Goal: Task Accomplishment & Management: Complete application form

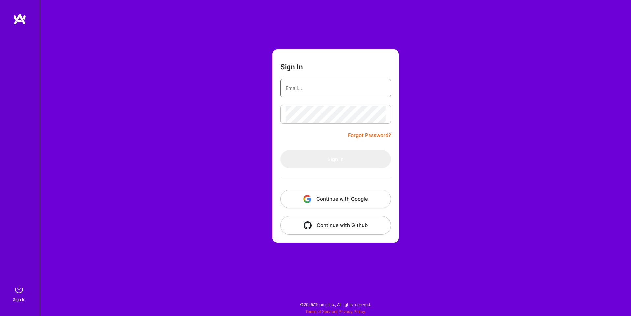
type input "[EMAIL_ADDRESS][DOMAIN_NAME]"
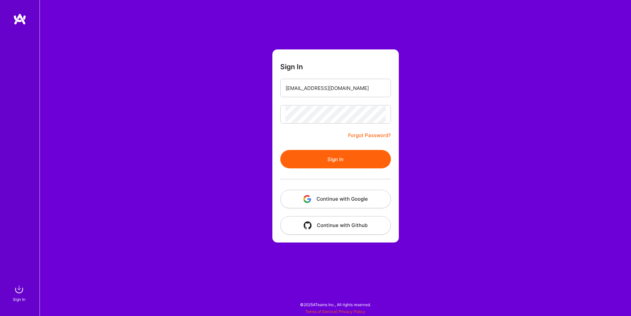
click at [342, 194] on button "Continue with Google" at bounding box center [335, 199] width 111 height 18
